Goal: Information Seeking & Learning: Check status

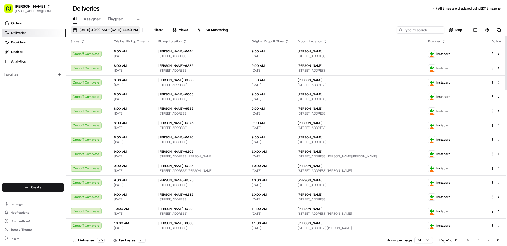
click at [116, 31] on span "[DATE] 12:00 AM - [DATE] 11:59 PM" at bounding box center [108, 30] width 59 height 5
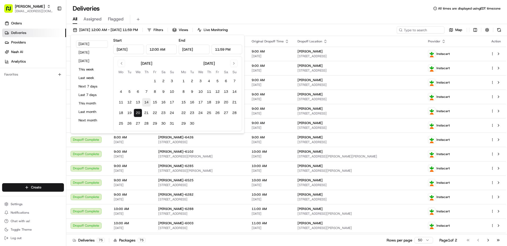
click at [147, 101] on button "14" at bounding box center [146, 102] width 8 height 8
type input "[DATE]"
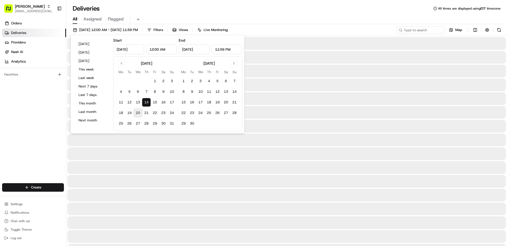
click at [139, 114] on button "20" at bounding box center [138, 113] width 8 height 8
type input "[DATE]"
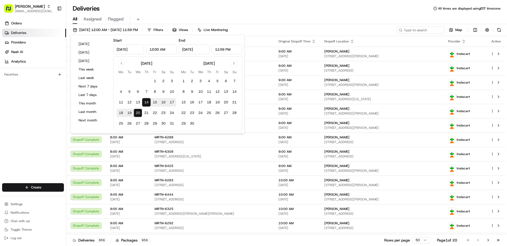
click at [281, 30] on div "[DATE] 12:00 AM - [DATE] 11:59 PM Filters Views Live Monitoring Map" at bounding box center [286, 31] width 440 height 10
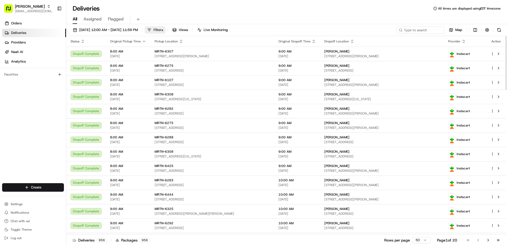
click at [165, 30] on button "Filters" at bounding box center [155, 29] width 21 height 7
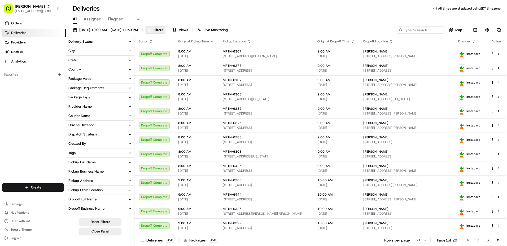
click at [127, 173] on button "Pickup Business Name" at bounding box center [100, 171] width 68 height 9
click at [109, 182] on input at bounding box center [103, 181] width 59 height 8
type input "6556"
click at [163, 30] on span "Filters" at bounding box center [158, 30] width 10 height 5
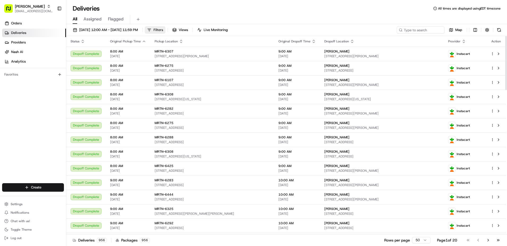
click at [163, 30] on span "Filters" at bounding box center [158, 30] width 10 height 5
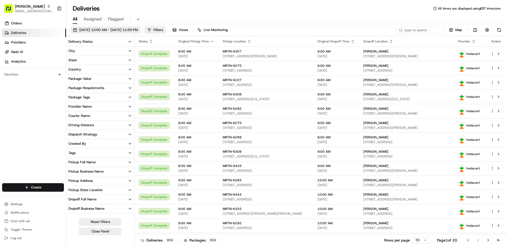
click at [163, 29] on span "Filters" at bounding box center [158, 30] width 10 height 5
click at [138, 32] on span "[DATE] 12:00 AM - [DATE] 11:59 PM" at bounding box center [108, 30] width 59 height 5
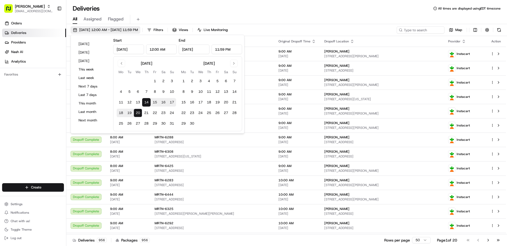
type input "[DATE]"
type input "12:00 AM"
type input "[DATE]"
type input "11:59 PM"
click at [120, 110] on button "18" at bounding box center [121, 113] width 8 height 8
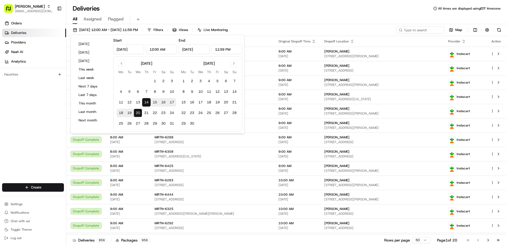
type input "[DATE]"
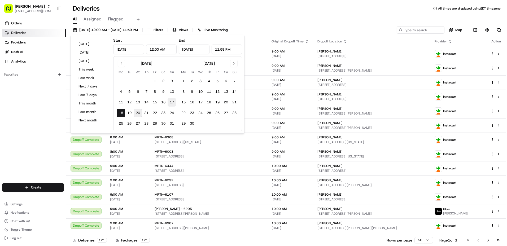
click at [171, 101] on button "17" at bounding box center [171, 102] width 8 height 8
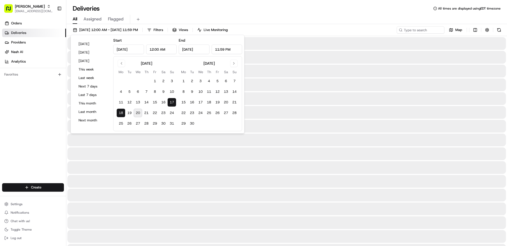
click at [139, 114] on button "20" at bounding box center [138, 113] width 8 height 8
type input "[DATE]"
click at [172, 103] on button "17" at bounding box center [171, 102] width 8 height 8
type input "[DATE]"
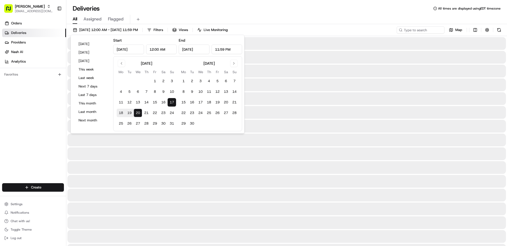
click at [292, 33] on div "[DATE] 12:00 AM - [DATE] 11:59 PM Filters Views Live Monitoring Map" at bounding box center [286, 31] width 440 height 10
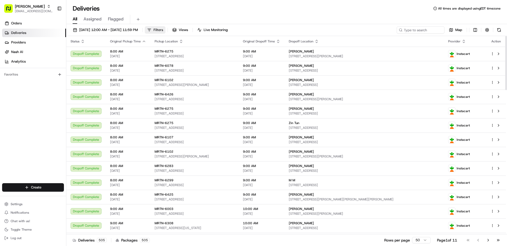
click at [165, 33] on button "Filters" at bounding box center [155, 29] width 21 height 7
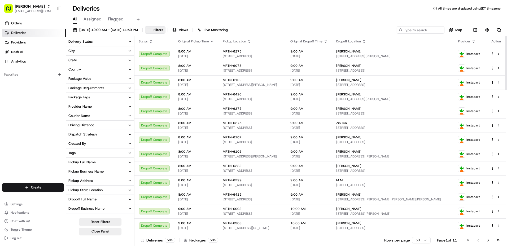
click at [130, 171] on icon "button" at bounding box center [130, 171] width 4 height 4
click at [109, 180] on input at bounding box center [103, 181] width 59 height 8
type input "6"
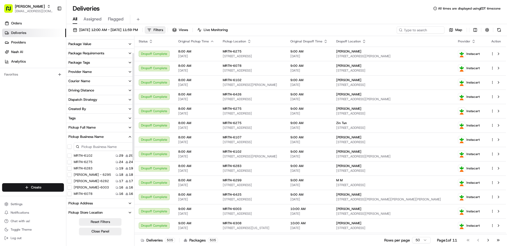
scroll to position [26, 0]
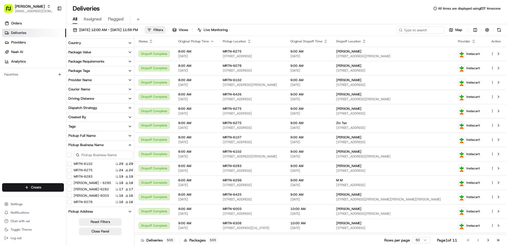
click at [130, 144] on icon "button" at bounding box center [130, 145] width 4 height 4
click at [165, 31] on button "Filters" at bounding box center [155, 29] width 21 height 7
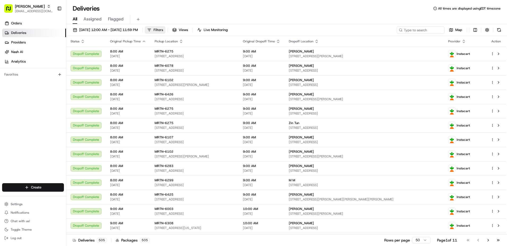
click at [165, 31] on button "Filters" at bounding box center [155, 29] width 21 height 7
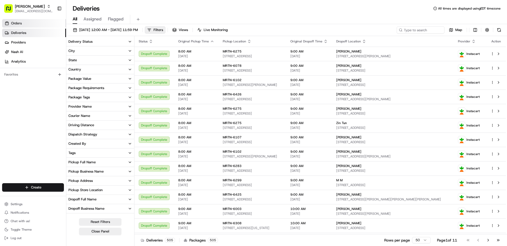
click at [32, 24] on link "Orders" at bounding box center [34, 23] width 64 height 8
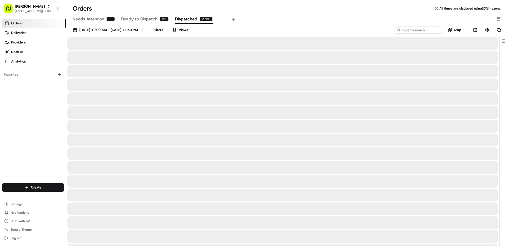
click at [191, 21] on span "Dispatched" at bounding box center [186, 19] width 22 height 6
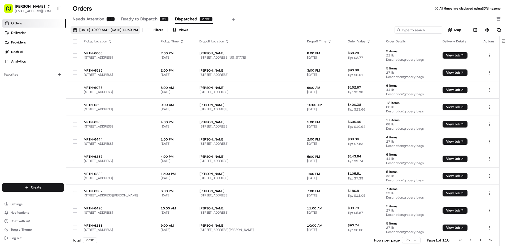
click at [125, 29] on span "[DATE] 12:00 AM - [DATE] 11:59 PM" at bounding box center [108, 30] width 59 height 5
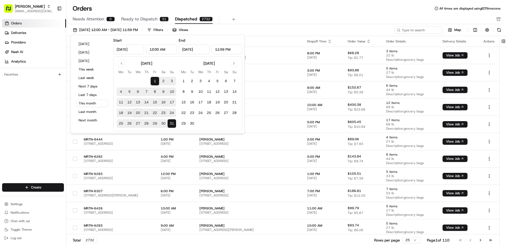
click at [173, 100] on button "17" at bounding box center [171, 102] width 8 height 8
type input "[DATE]"
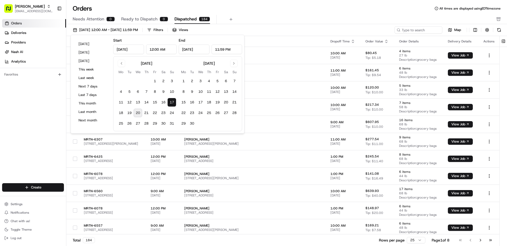
click at [138, 113] on button "20" at bounding box center [138, 113] width 8 height 8
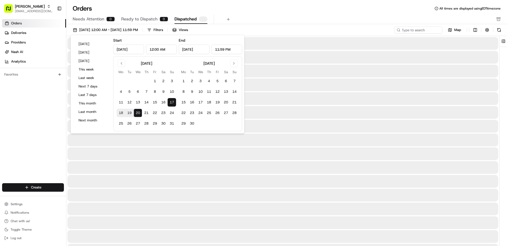
type input "[DATE]"
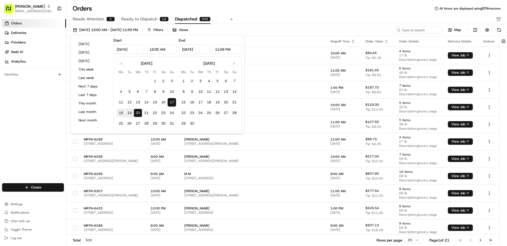
click at [261, 20] on div "Needs Attention 0 Ready to Dispatch 14 Dispatched 505" at bounding box center [283, 19] width 420 height 9
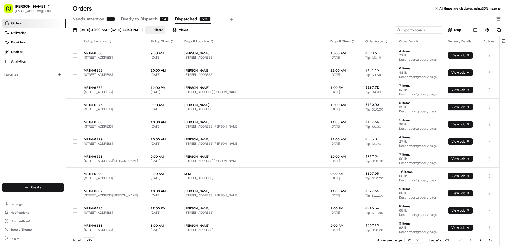
drag, startPoint x: 172, startPoint y: 25, endPoint x: 175, endPoint y: 30, distance: 6.2
click at [174, 26] on div "[DATE] 12:00 AM - [DATE] 11:59 PM Filters Views Map Pickup Location Pickup Time…" at bounding box center [286, 136] width 440 height 225
click at [163, 31] on div "Filters" at bounding box center [158, 30] width 10 height 5
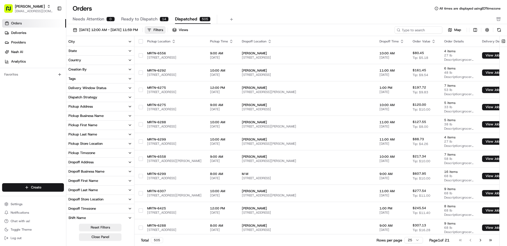
click at [128, 141] on button "Pickup Store Location" at bounding box center [100, 143] width 68 height 9
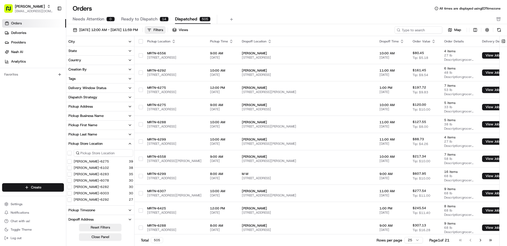
click at [118, 153] on input at bounding box center [103, 152] width 59 height 7
type input "6556"
click at [69, 161] on button "[PERSON_NAME]-6556" at bounding box center [69, 161] width 4 height 4
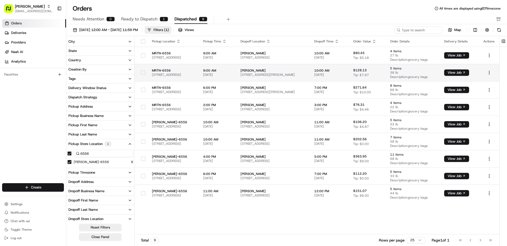
click at [260, 74] on span "[STREET_ADDRESS][PERSON_NAME]" at bounding box center [272, 75] width 65 height 4
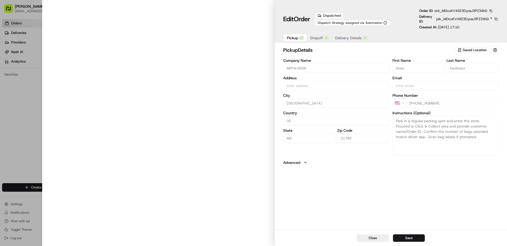
type input "[STREET_ADDRESS]"
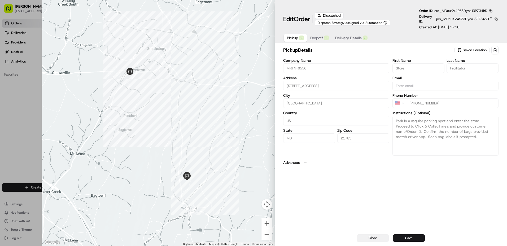
click at [369, 238] on button "Close" at bounding box center [373, 237] width 32 height 7
type input "+1"
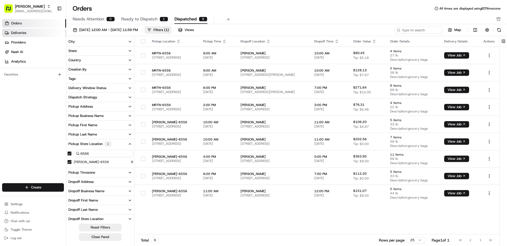
click at [31, 33] on link "Deliveries" at bounding box center [34, 33] width 64 height 8
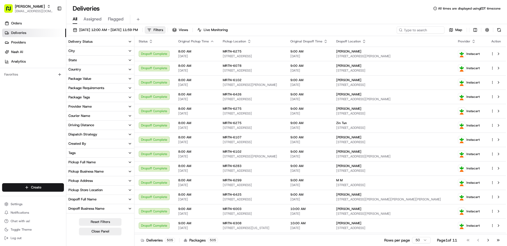
click at [130, 174] on button "Pickup Business Name" at bounding box center [100, 171] width 68 height 9
click at [129, 171] on icon "button" at bounding box center [130, 171] width 4 height 4
click at [126, 189] on button "Pickup Store Location" at bounding box center [100, 189] width 68 height 9
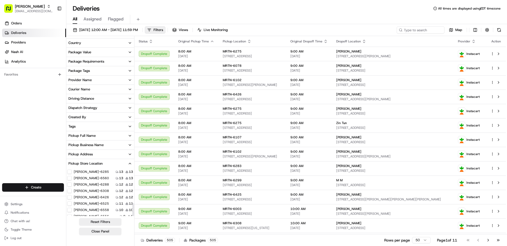
scroll to position [116, 0]
click at [68, 207] on button "[PERSON_NAME]-6556" at bounding box center [69, 207] width 4 height 4
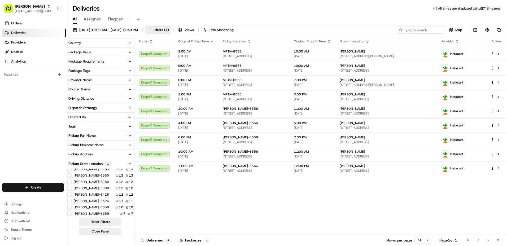
click at [130, 165] on icon "button" at bounding box center [130, 164] width 4 height 4
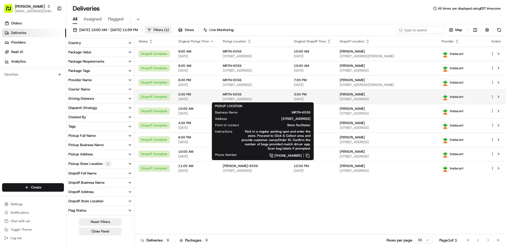
click at [265, 96] on div "MRTN-6556" at bounding box center [254, 94] width 63 height 4
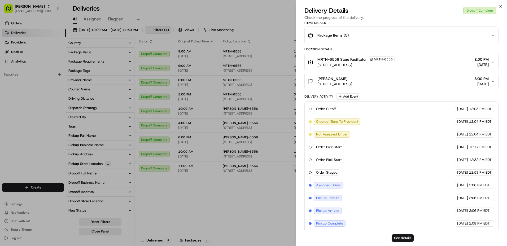
scroll to position [175, 0]
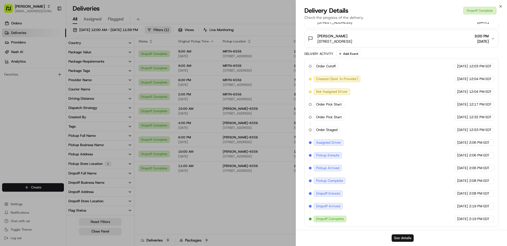
click at [402, 238] on button "See details" at bounding box center [402, 237] width 22 height 7
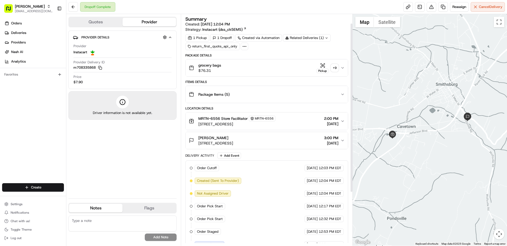
scroll to position [85, 0]
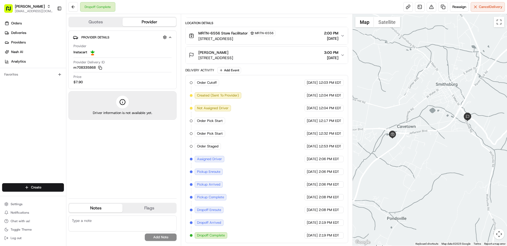
click at [104, 121] on div "Provider Details Hidden ( 4 ) Provider Instacart Provider Delivery ID m70833586…" at bounding box center [122, 111] width 108 height 163
click at [75, 4] on button at bounding box center [73, 7] width 10 height 10
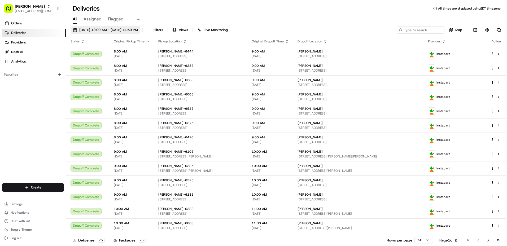
click at [138, 30] on span "[DATE] 12:00 AM - [DATE] 11:59 PM" at bounding box center [108, 30] width 59 height 5
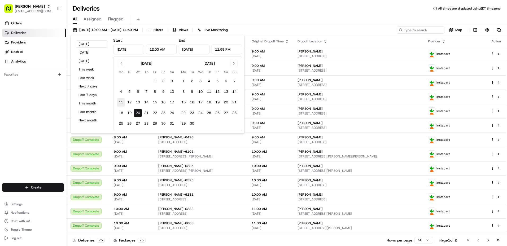
click at [120, 101] on button "11" at bounding box center [121, 102] width 8 height 8
type input "Aug 11, 2025"
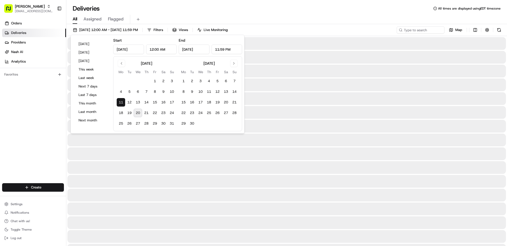
click at [163, 13] on div "All Assigned Flagged" at bounding box center [286, 18] width 440 height 11
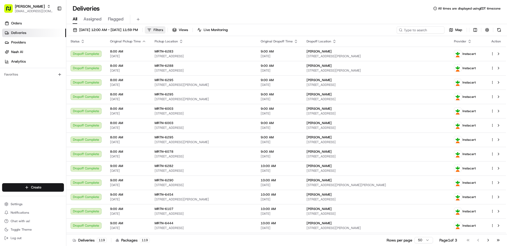
click at [163, 29] on span "Filters" at bounding box center [158, 30] width 10 height 5
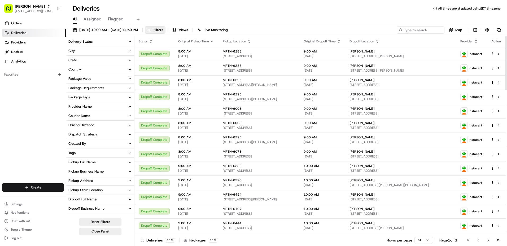
click at [111, 191] on button "Pickup Store Location" at bounding box center [100, 189] width 68 height 9
click at [115, 202] on input at bounding box center [103, 200] width 59 height 8
type input "6"
click at [137, 31] on span "08/11/2025 12:00 AM - 08/11/2025 11:59 PM" at bounding box center [108, 30] width 59 height 5
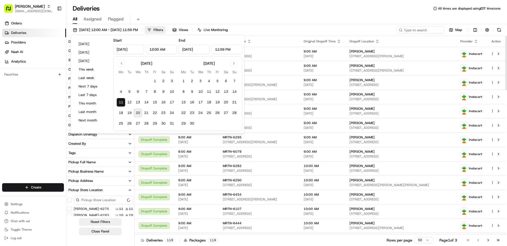
click at [284, 17] on div "All Assigned Flagged" at bounding box center [286, 19] width 440 height 9
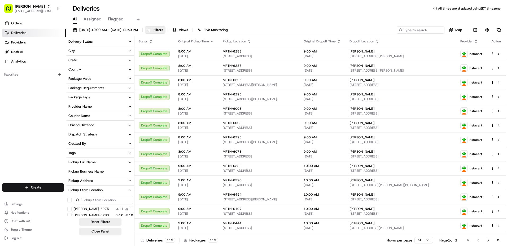
click at [128, 190] on icon "button" at bounding box center [130, 190] width 4 height 4
